Goal: Information Seeking & Learning: Learn about a topic

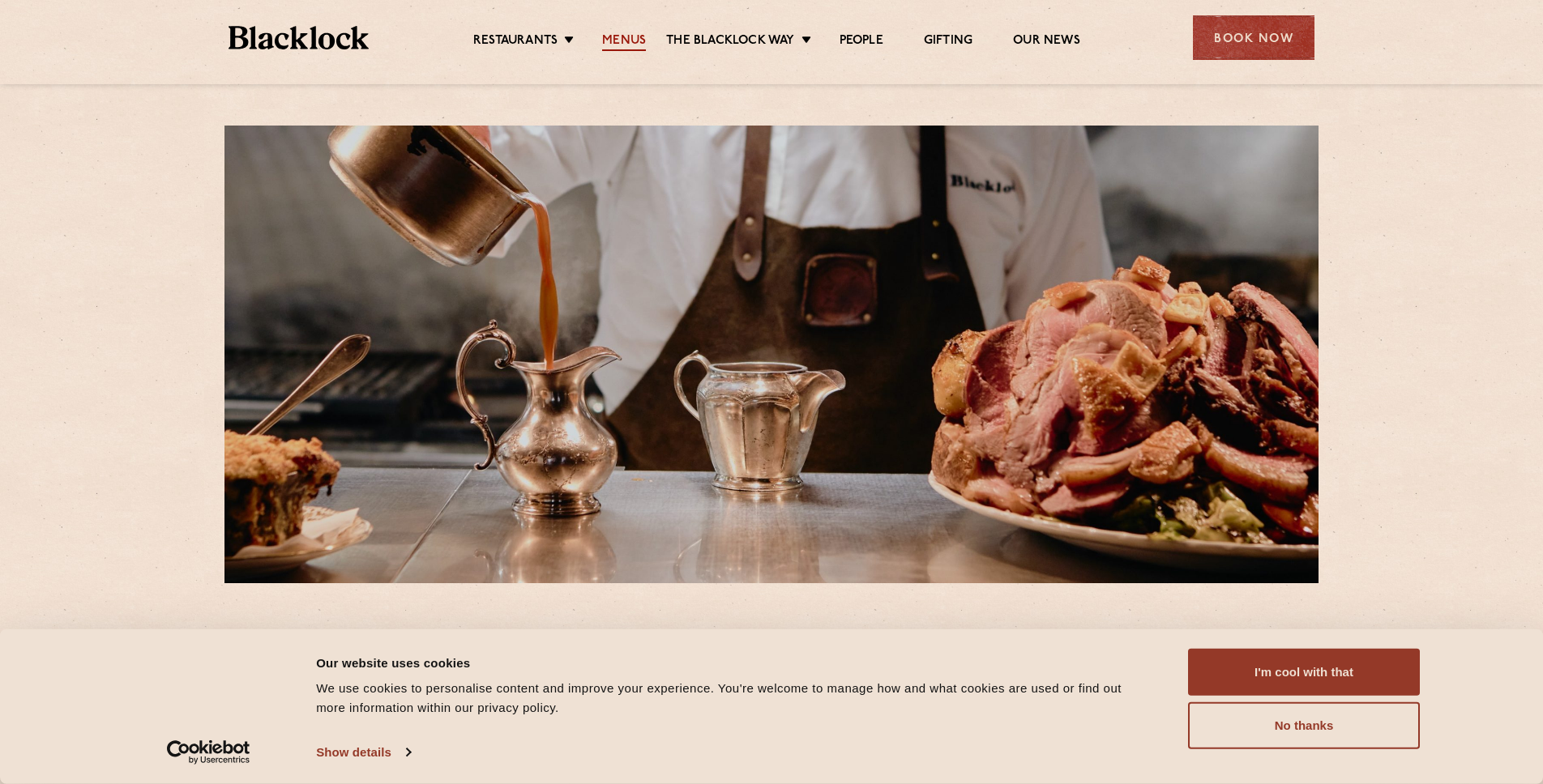
click at [623, 33] on link "Menus" at bounding box center [625, 41] width 44 height 17
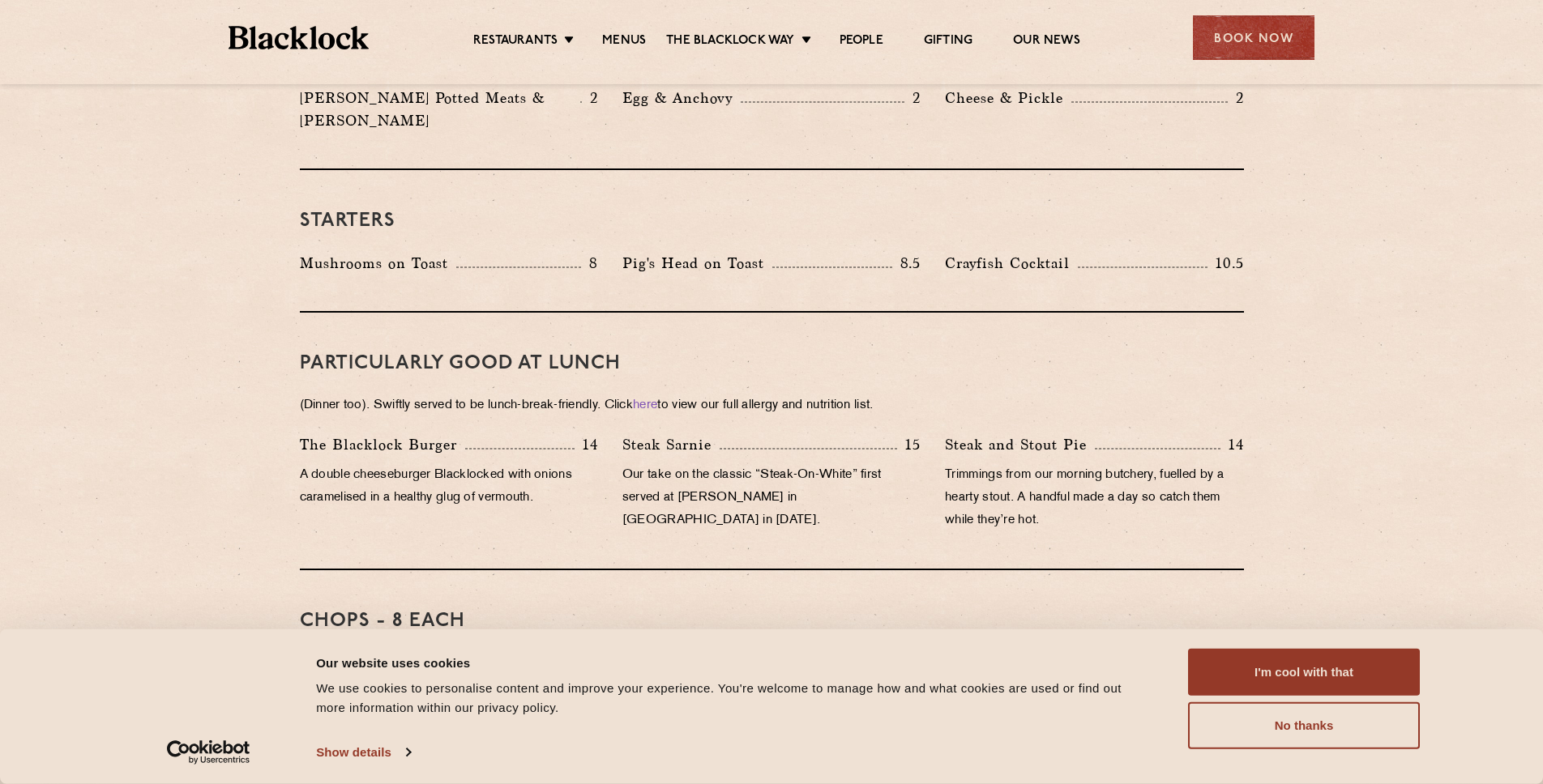
scroll to position [876, 0]
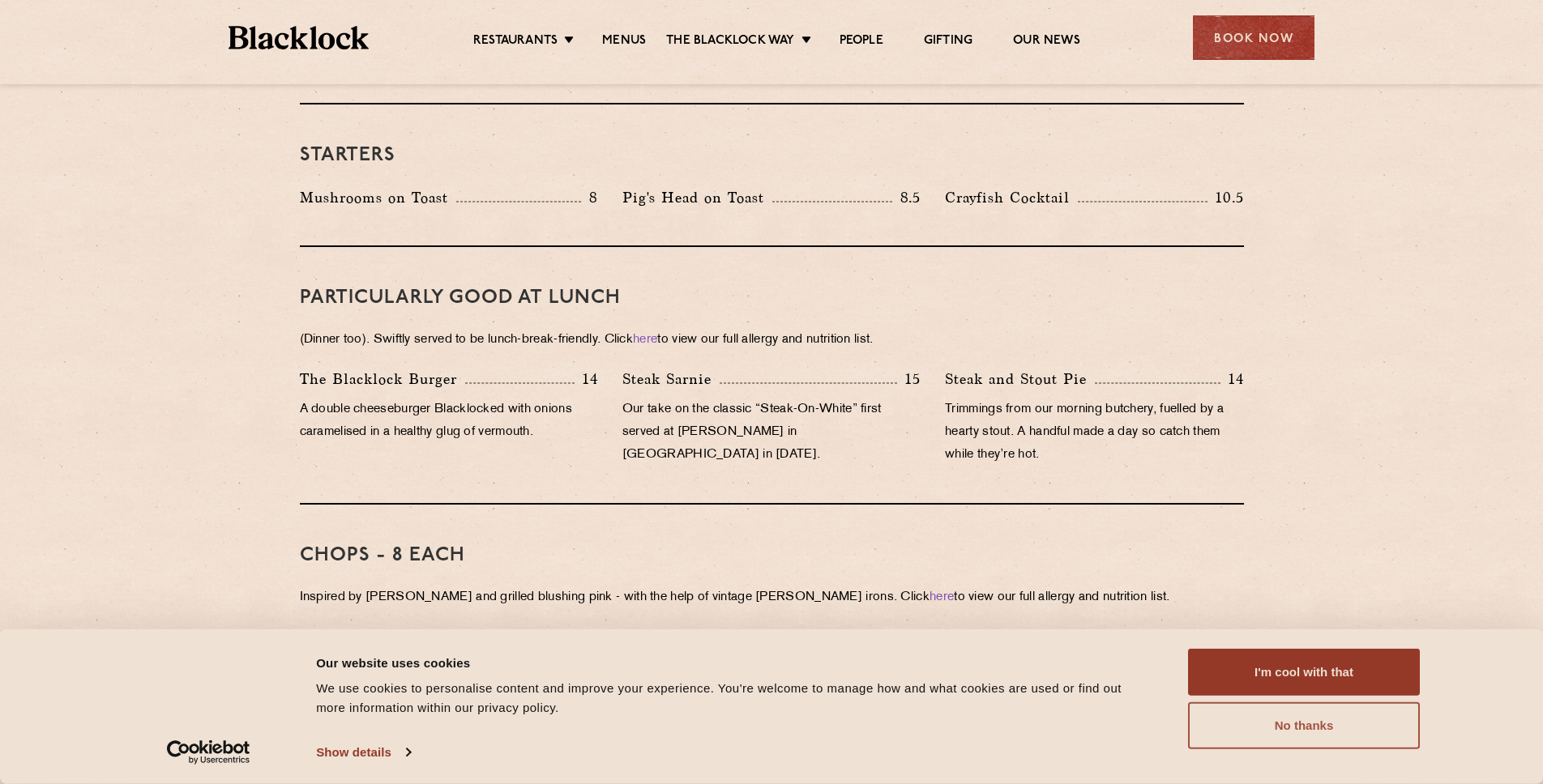
click at [1334, 726] on button "No thanks" at bounding box center [1303, 725] width 231 height 47
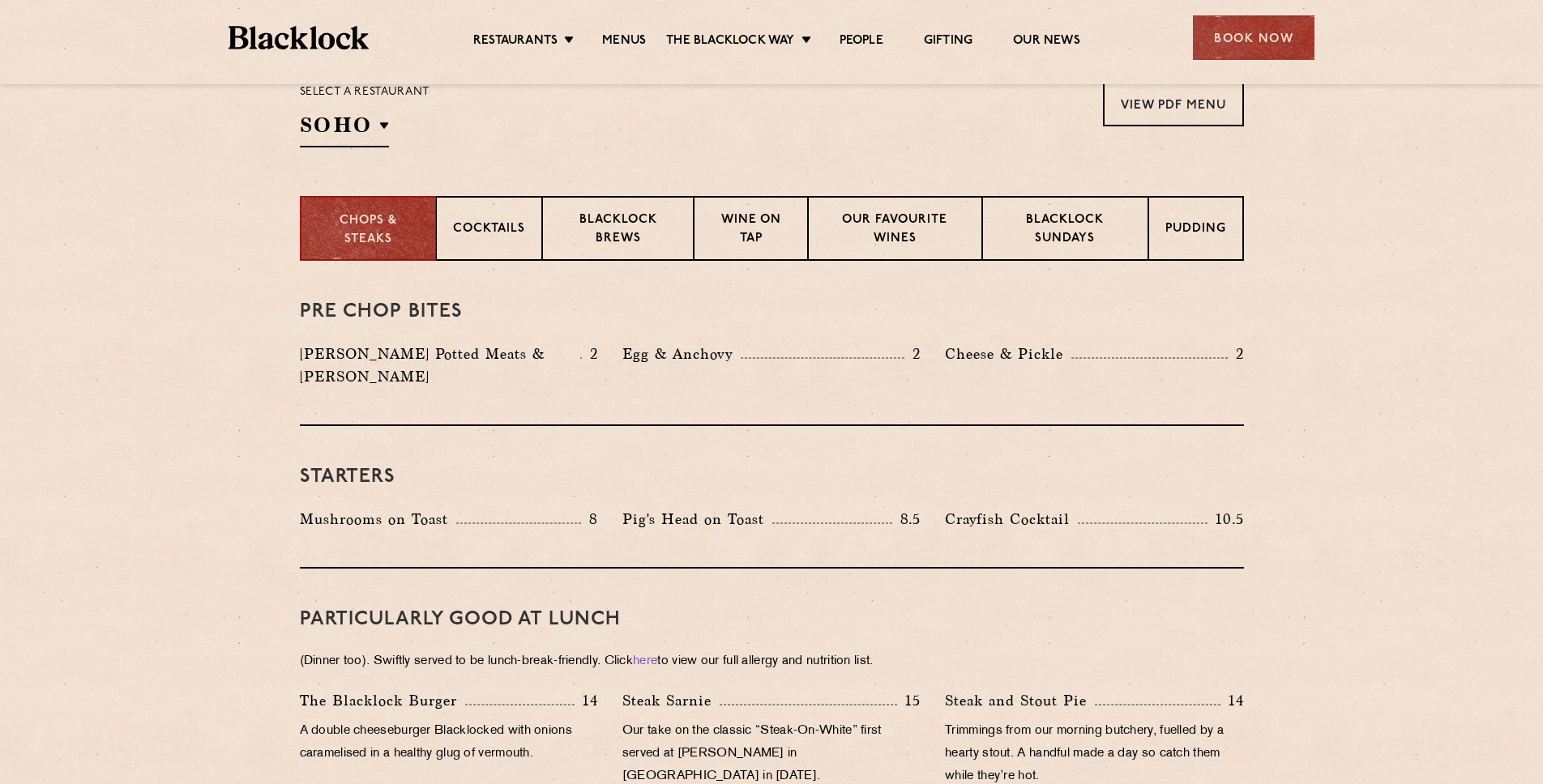
scroll to position [479, 0]
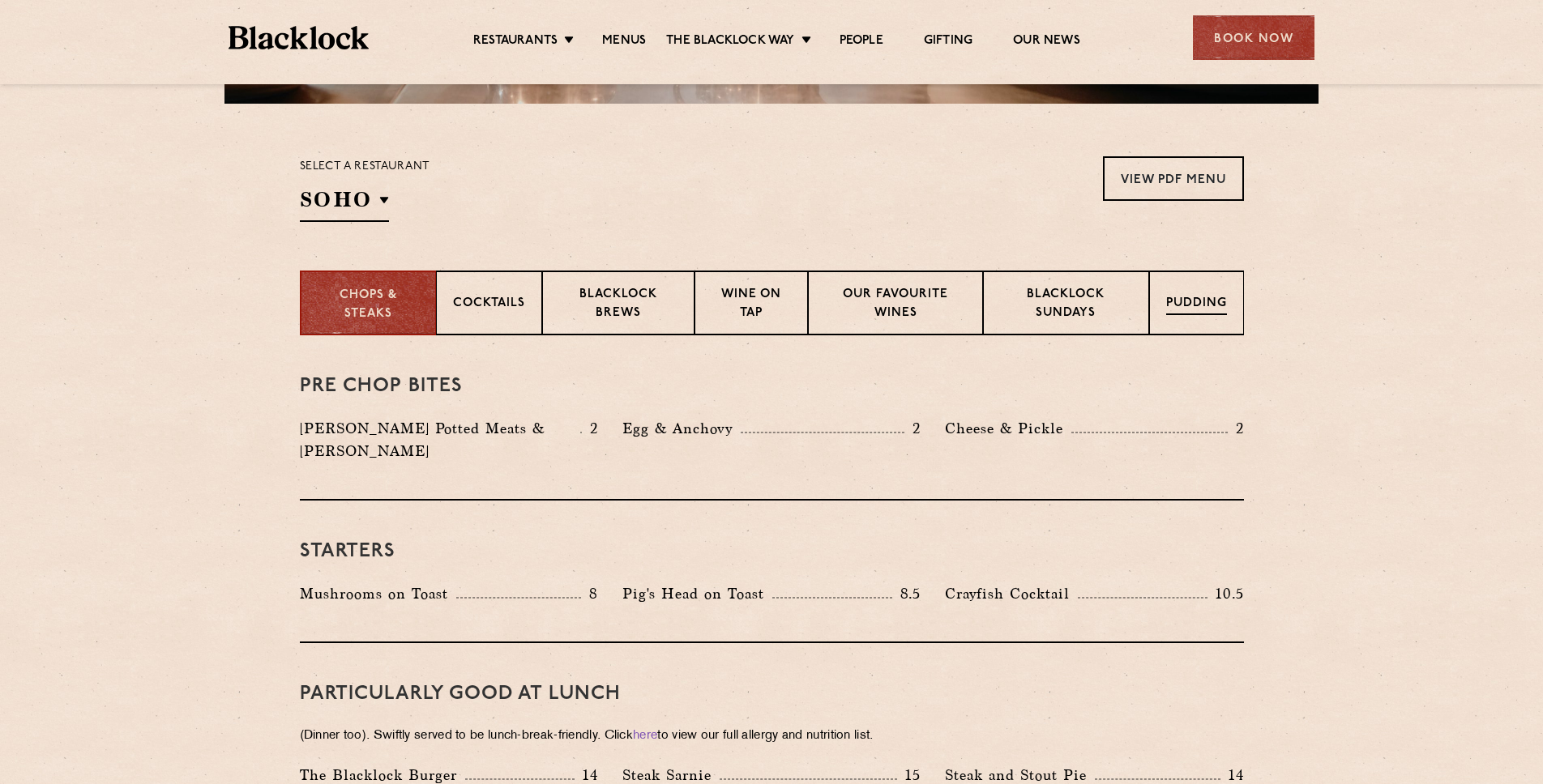
click at [1188, 313] on p "Pudding" at bounding box center [1197, 305] width 61 height 20
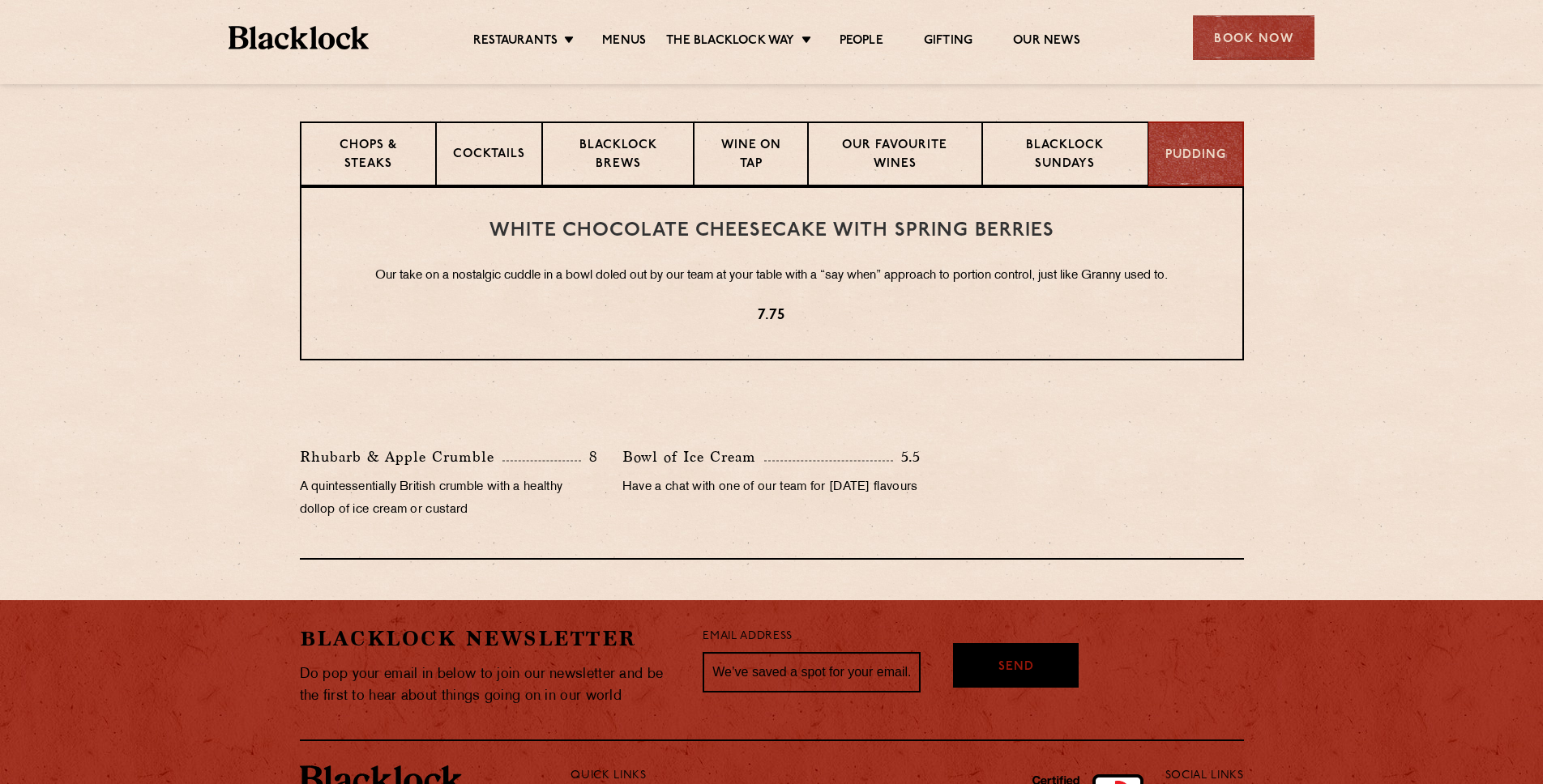
scroll to position [538, 0]
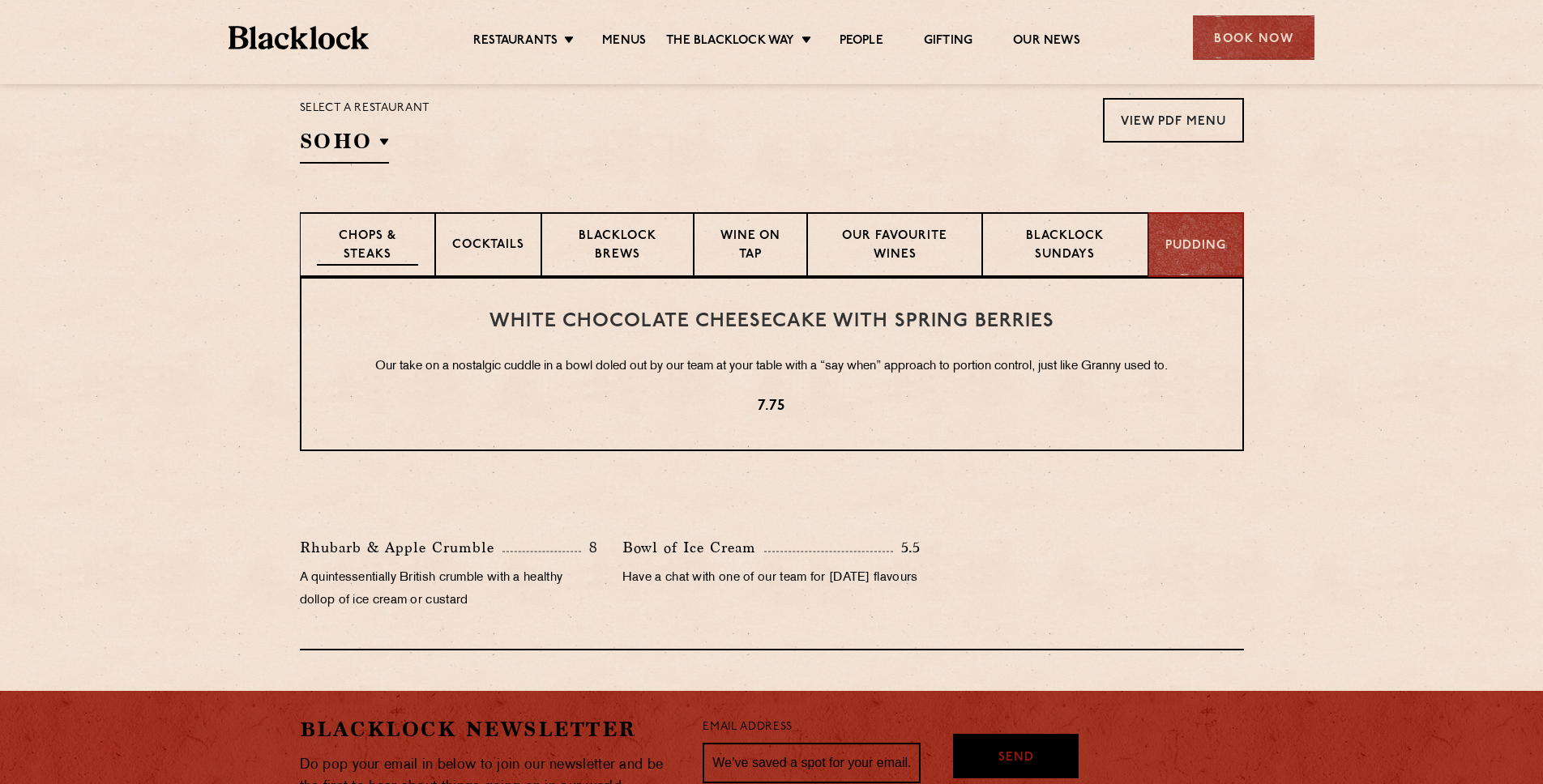
click at [407, 247] on p "Chops & Steaks" at bounding box center [367, 246] width 101 height 38
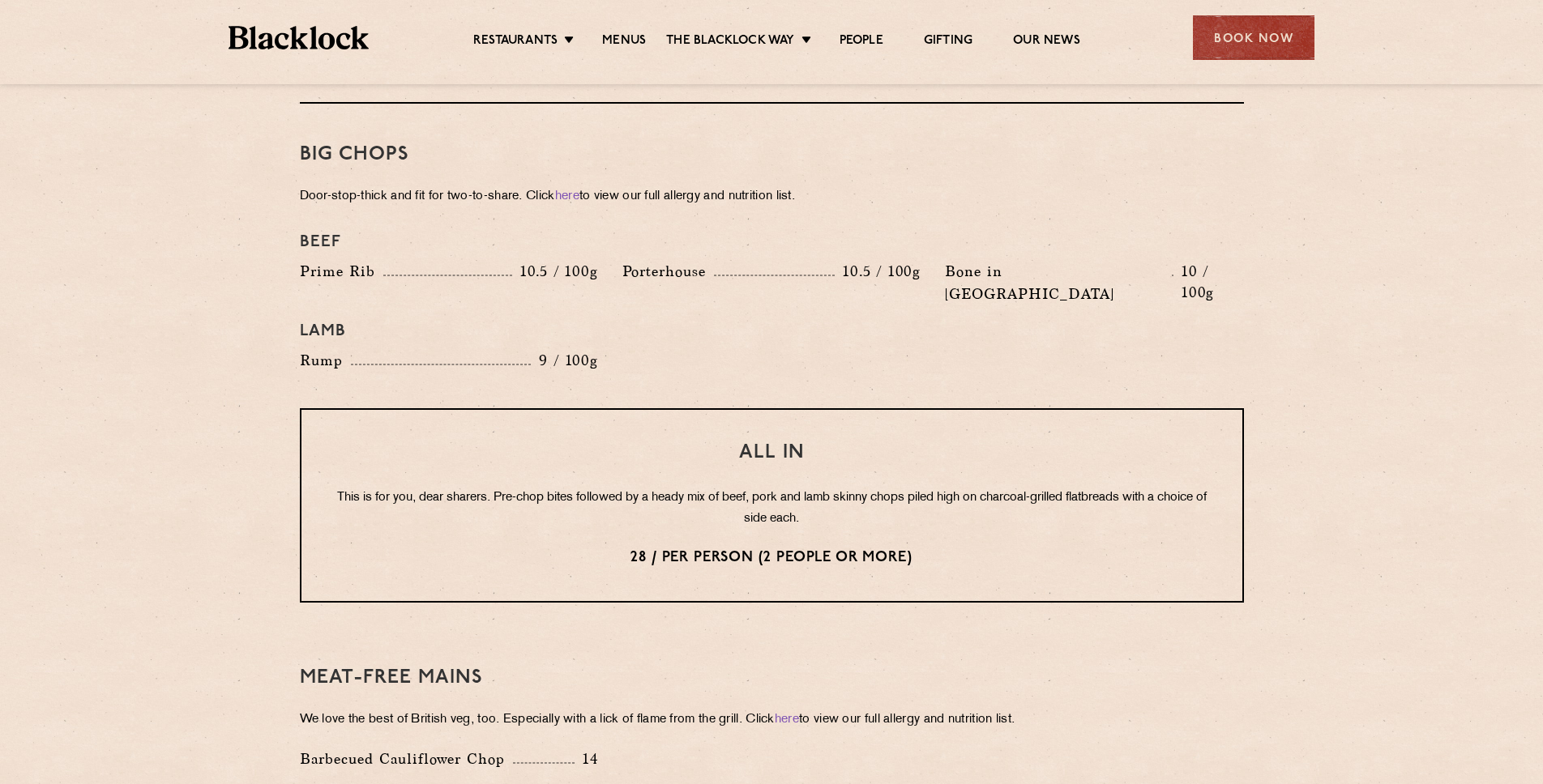
scroll to position [1764, 0]
click at [750, 429] on div "All In This is for you, dear sharers. Pre-chop bites followed by a heady mix of…" at bounding box center [772, 504] width 944 height 195
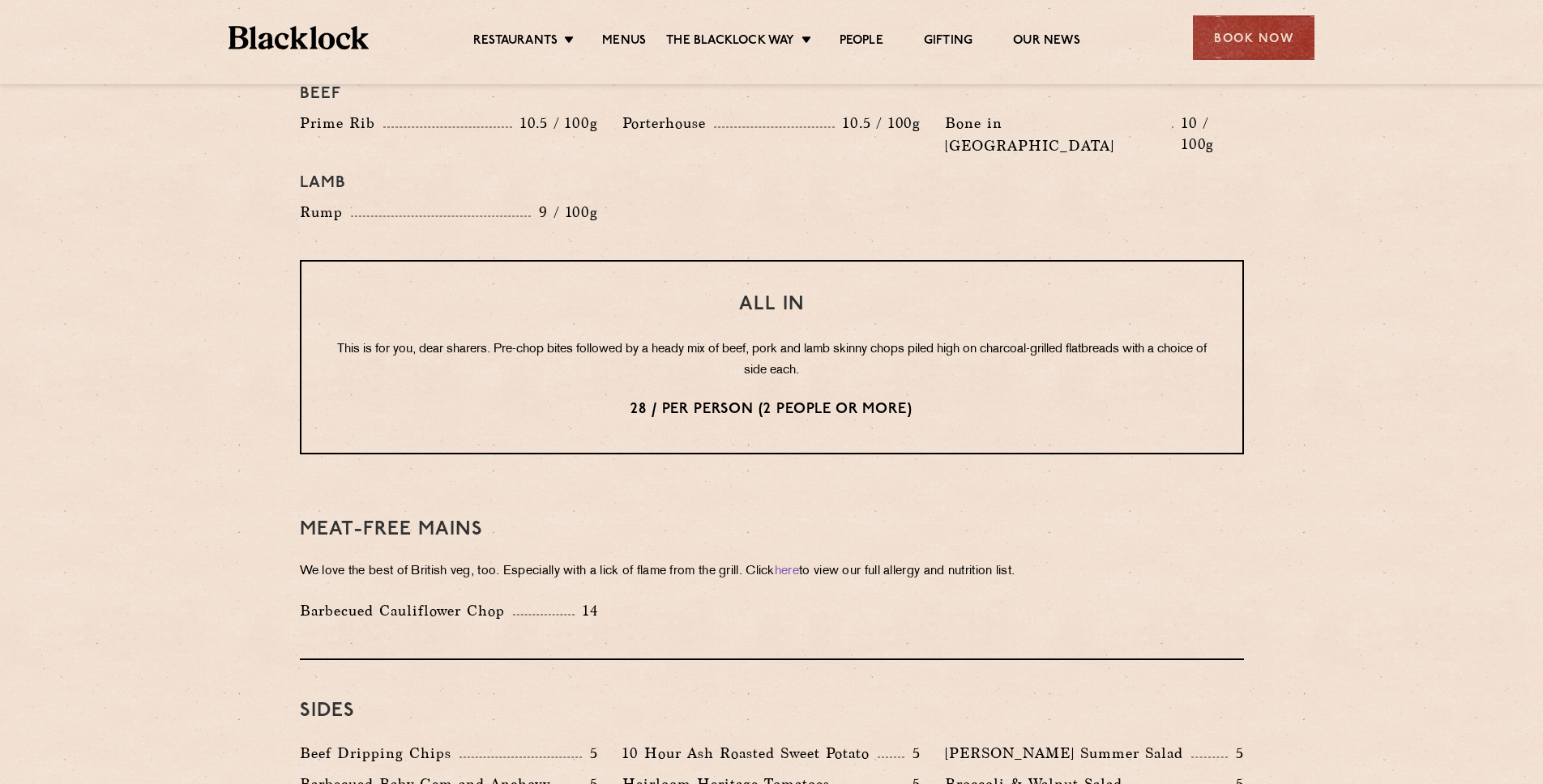
scroll to position [1907, 0]
